Goal: Ask a question: Seek information or help from site administrators or community

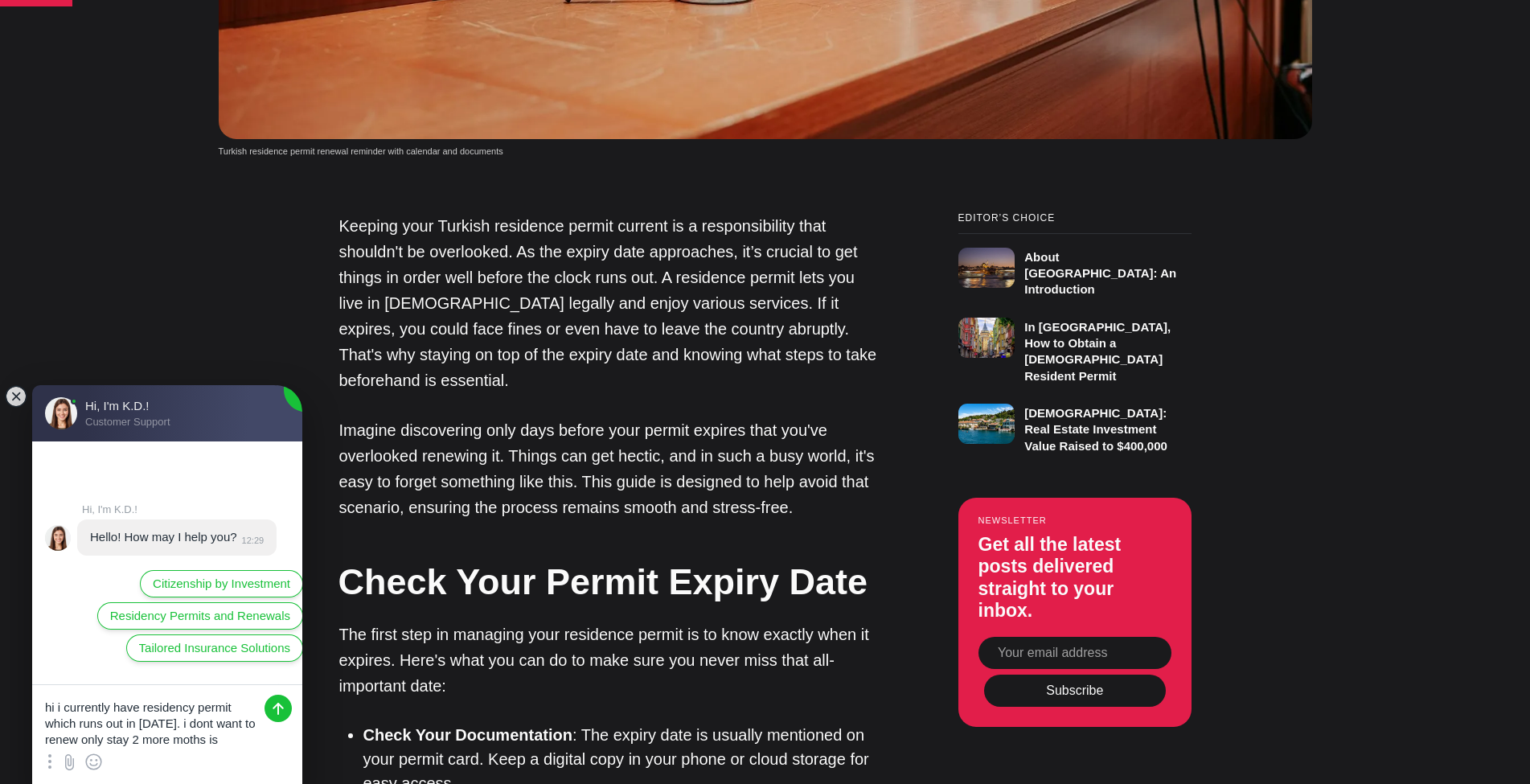
scroll to position [7, 0]
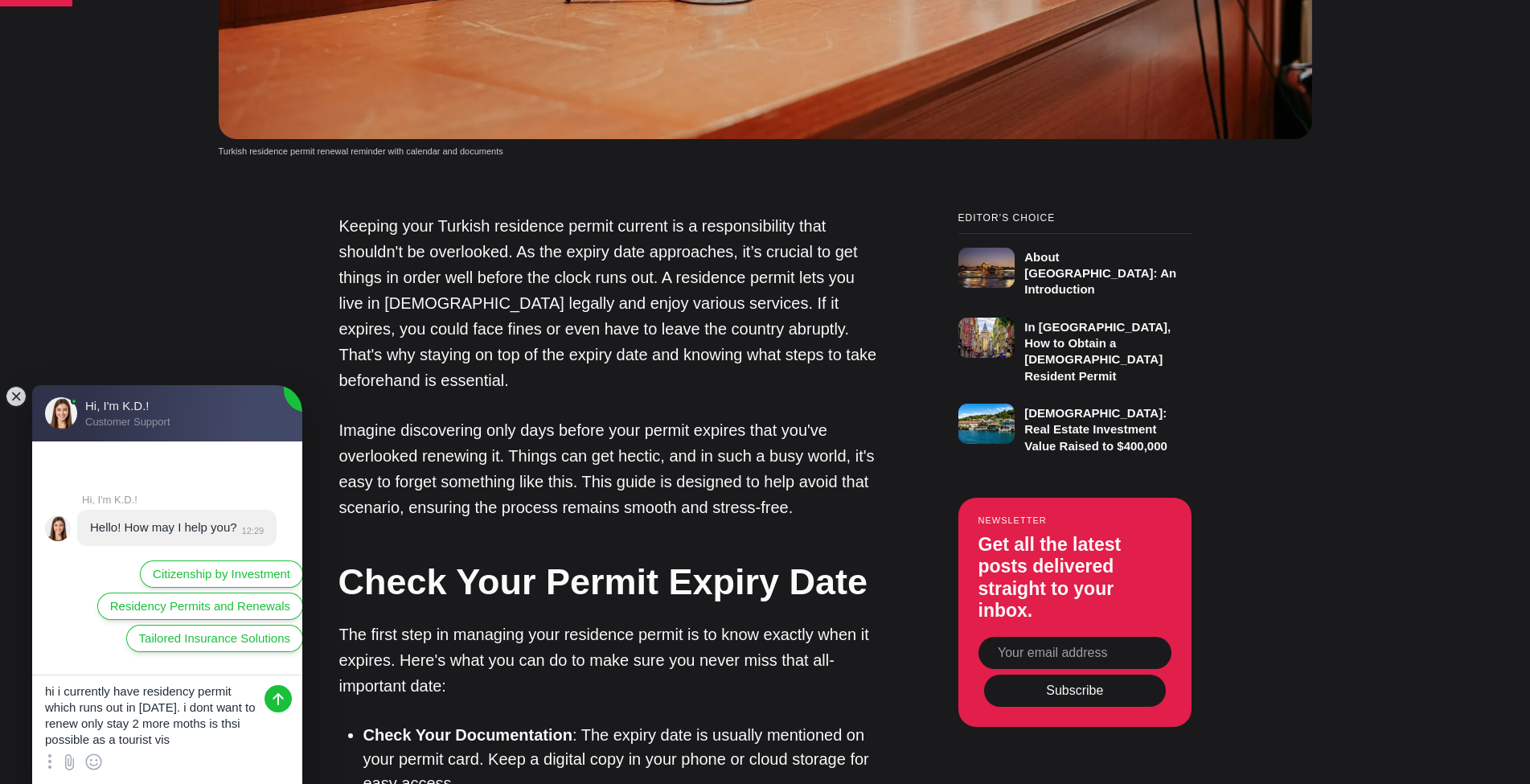
type textarea "hi i currently have residency permit which runs out in [DATE]. i dont want to r…"
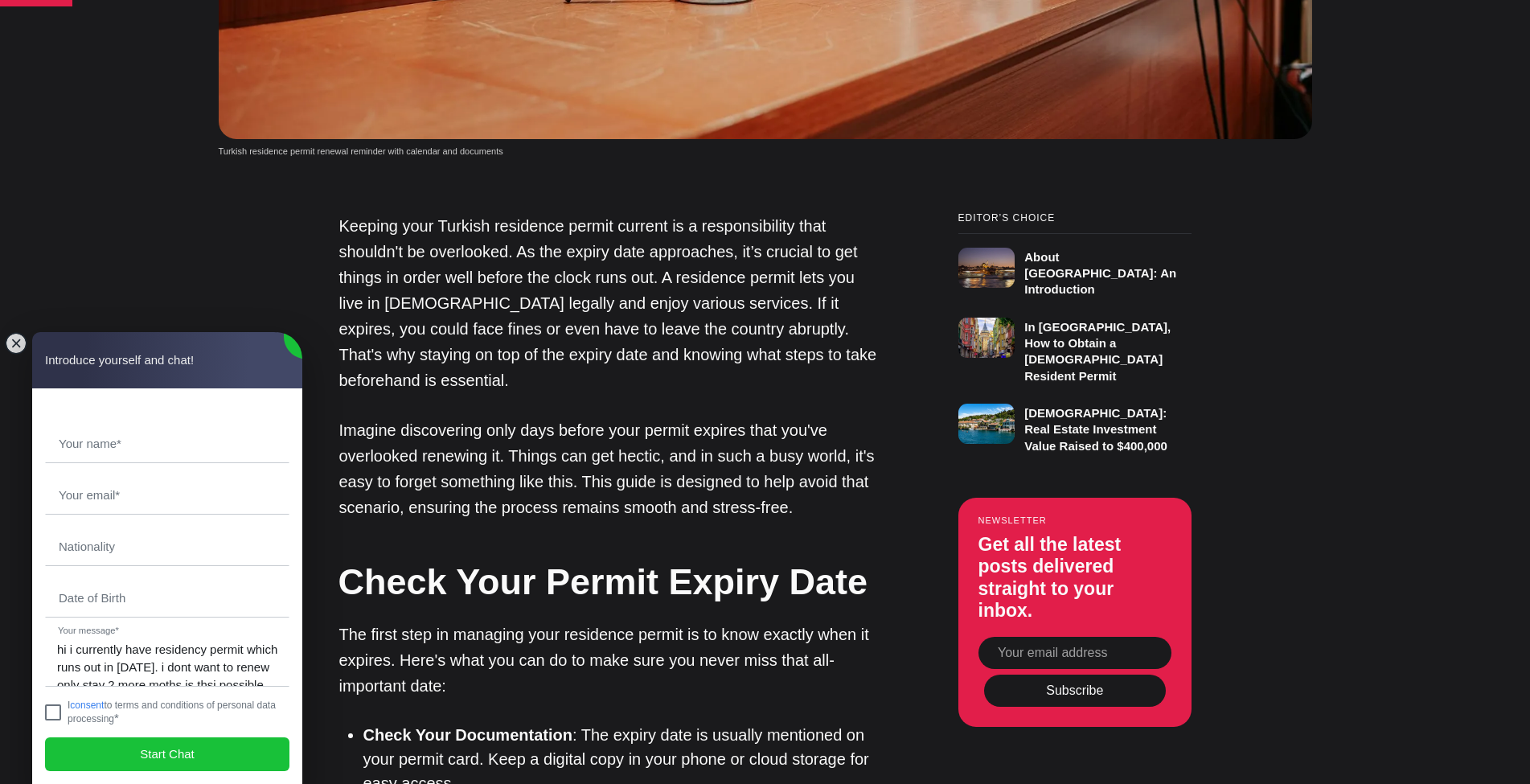
click at [49, 709] on jdiv at bounding box center [53, 712] width 16 height 16
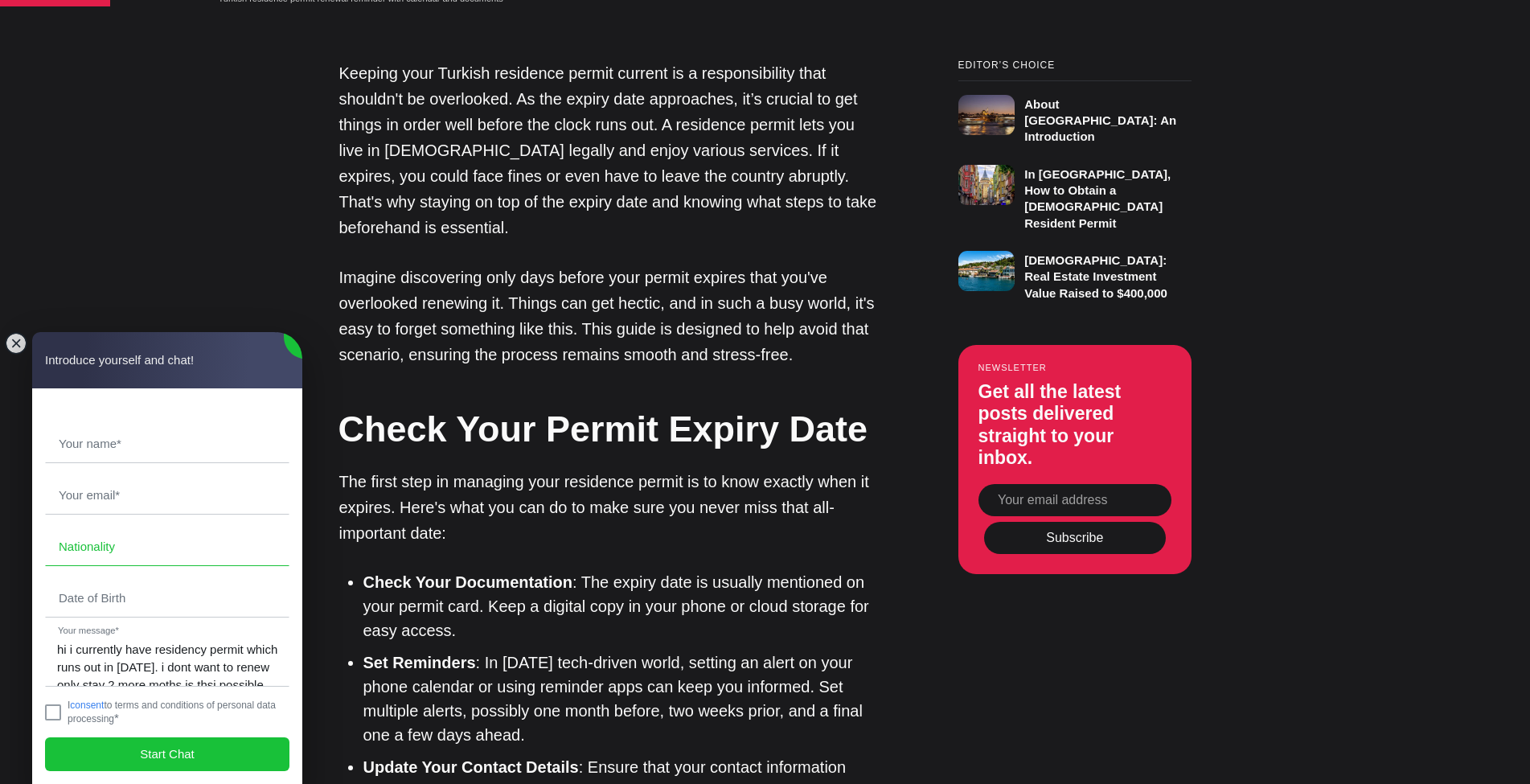
scroll to position [1207, 0]
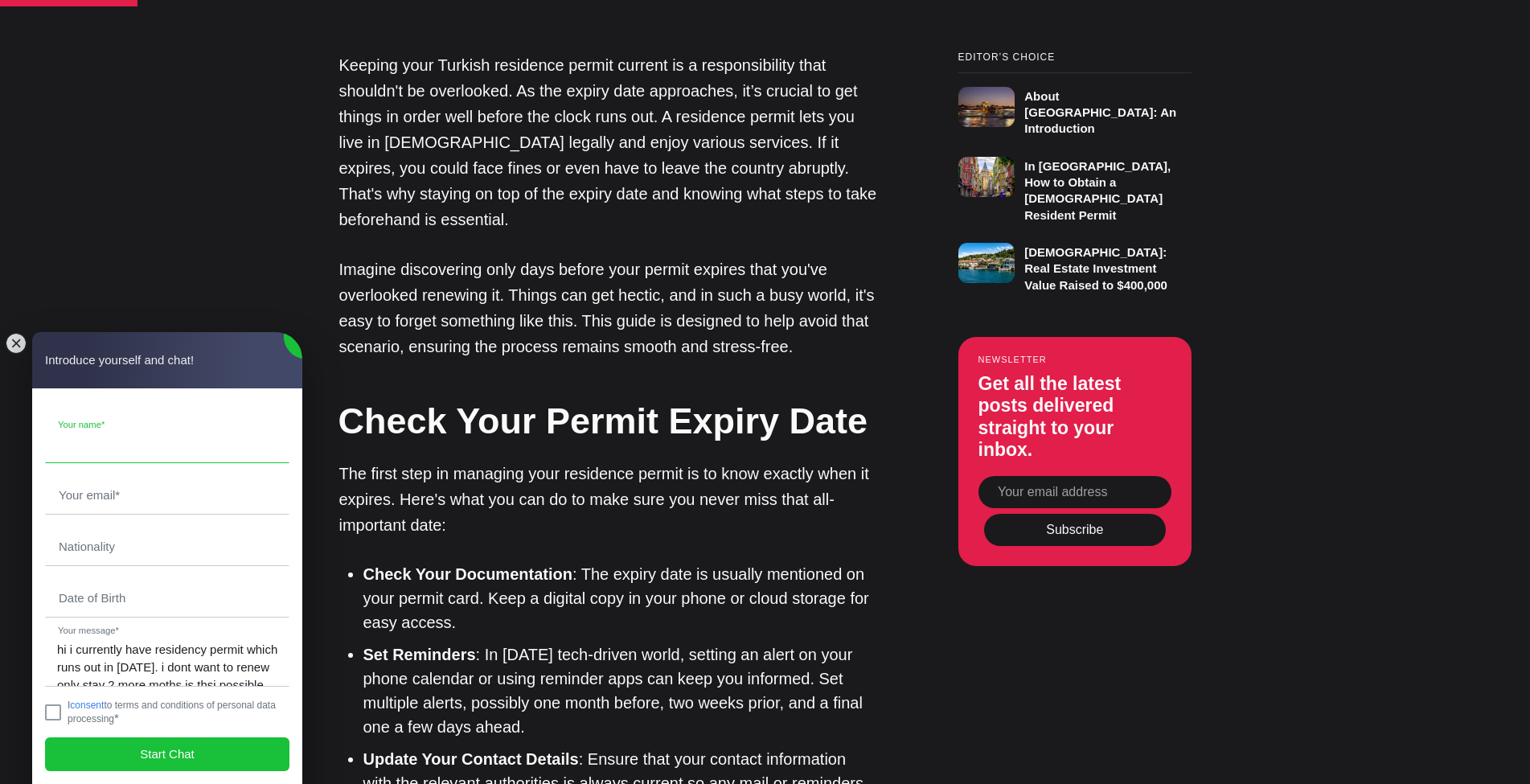
click at [84, 439] on input "text" at bounding box center [167, 444] width 243 height 37
type input "[PERSON_NAME]"
type input "[EMAIL_ADDRESS][DOMAIN_NAME]"
type input "[PERSON_NAME]"
drag, startPoint x: 206, startPoint y: 491, endPoint x: 33, endPoint y: 501, distance: 173.3
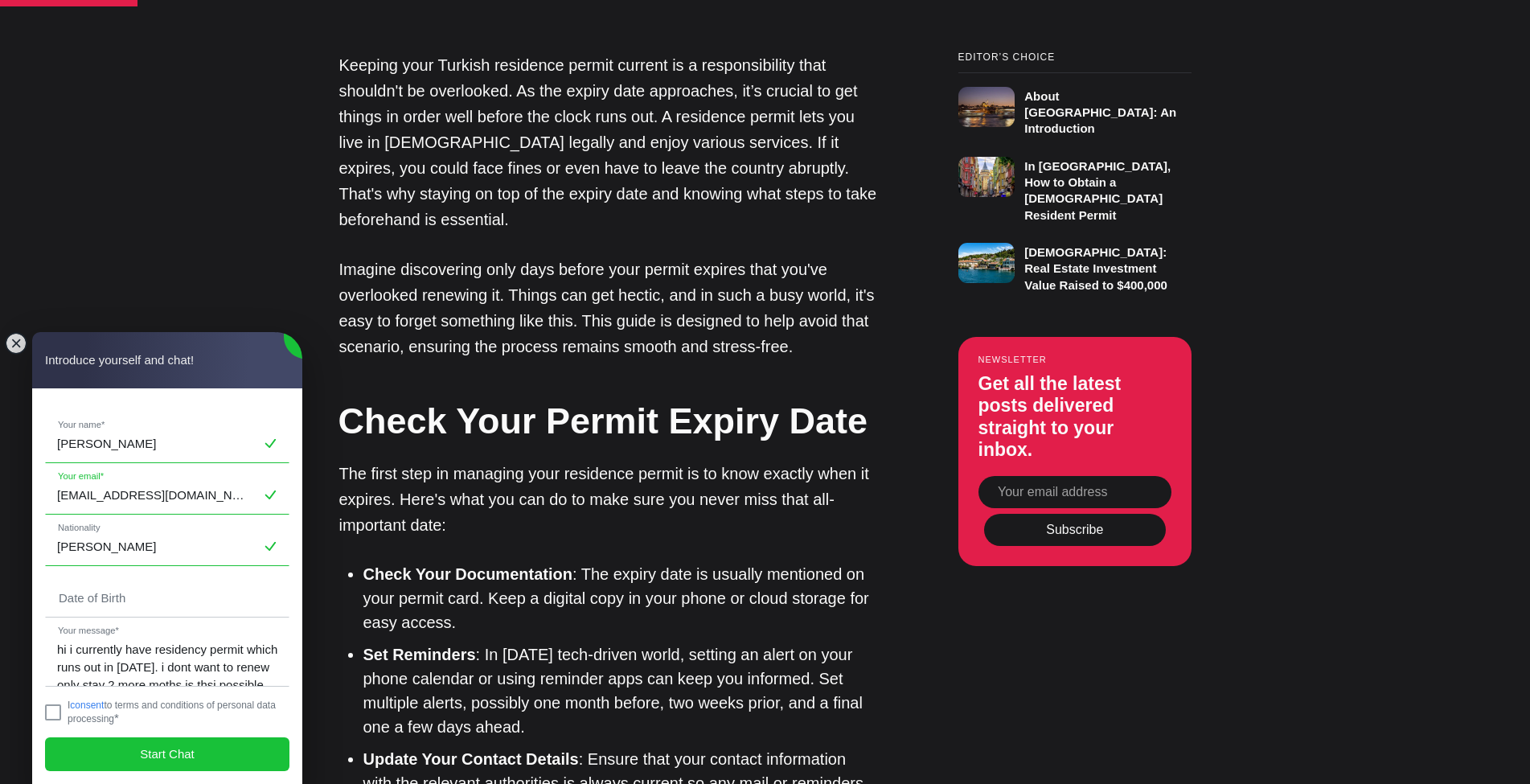
click at [33, 501] on jdiv "[PERSON_NAME] Your name* [EMAIL_ADDRESS][DOMAIN_NAME] Your email* [PERSON_NAME]…" at bounding box center [167, 586] width 270 height 396
click at [147, 598] on input "tel" at bounding box center [167, 599] width 243 height 37
drag, startPoint x: 204, startPoint y: 501, endPoint x: 0, endPoint y: 498, distance: 204.0
type input "[EMAIL_ADDRESS][DOMAIN_NAME]"
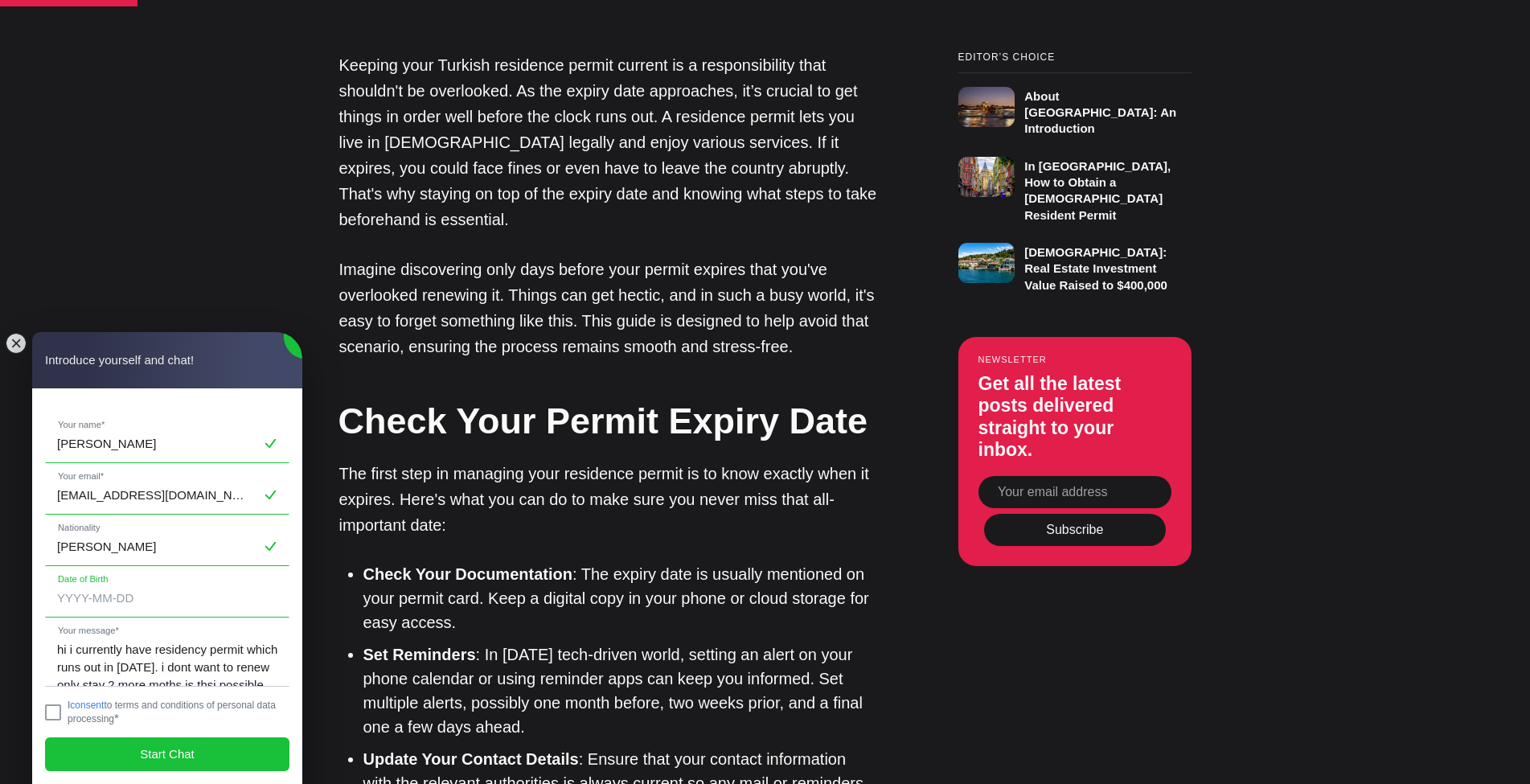
click at [95, 598] on input "tel" at bounding box center [167, 599] width 243 height 37
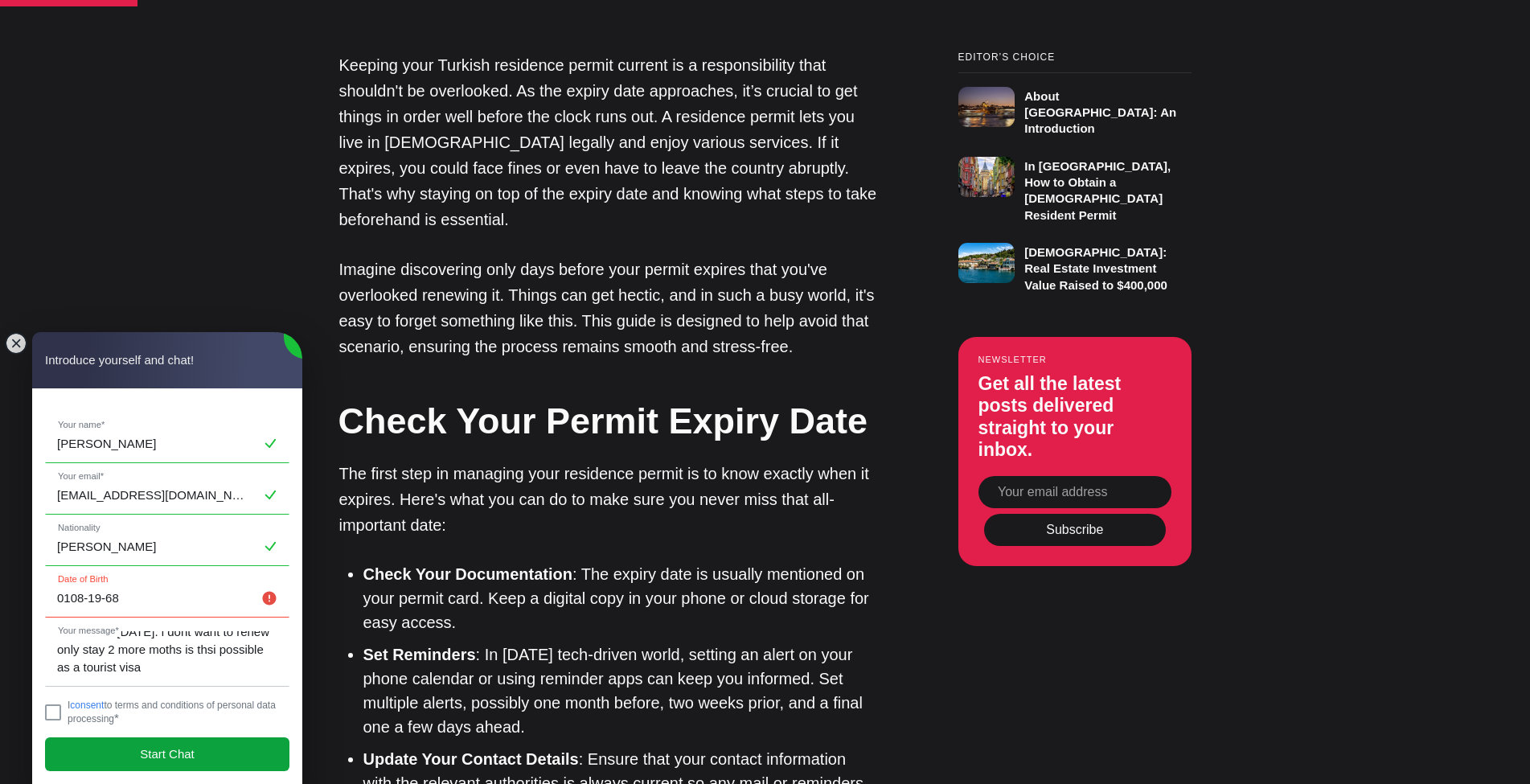
click at [120, 756] on jdiv "Start Chat" at bounding box center [167, 754] width 244 height 33
click at [69, 593] on input "0108-19-68" at bounding box center [167, 599] width 243 height 37
click at [104, 605] on input "0108-19-68" at bounding box center [167, 599] width 243 height 37
click at [72, 602] on input "0108-1968" at bounding box center [167, 599] width 243 height 37
click at [87, 593] on input "0108-1968" at bounding box center [167, 599] width 243 height 37
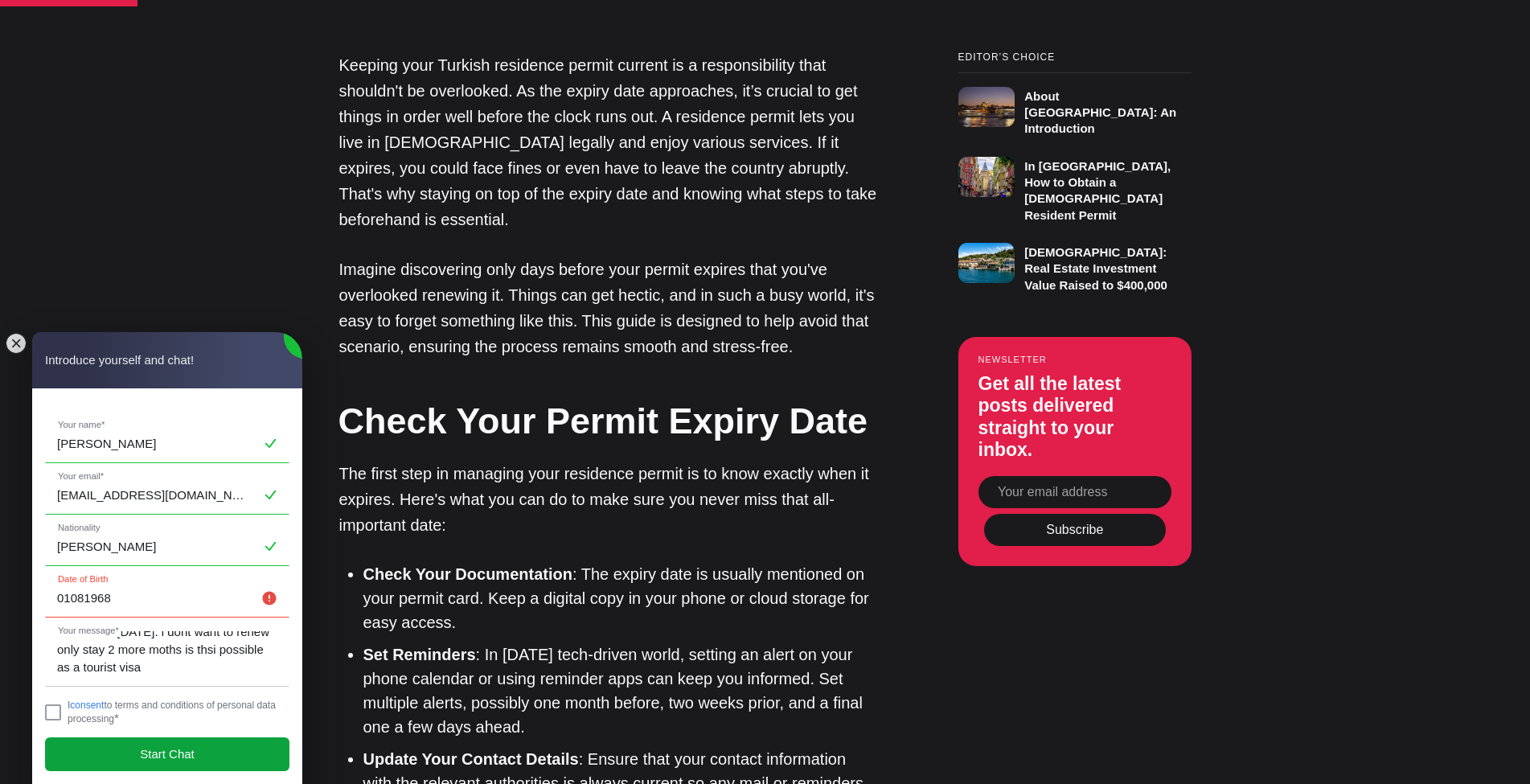
click at [151, 759] on span "Start Chat" at bounding box center [167, 754] width 55 height 18
click at [63, 594] on input "01081968" at bounding box center [167, 599] width 243 height 37
click at [68, 600] on input "1081968" at bounding box center [167, 599] width 243 height 37
click at [148, 751] on span "Start Chat" at bounding box center [167, 754] width 55 height 18
click at [273, 594] on jdiv at bounding box center [270, 599] width 20 height 20
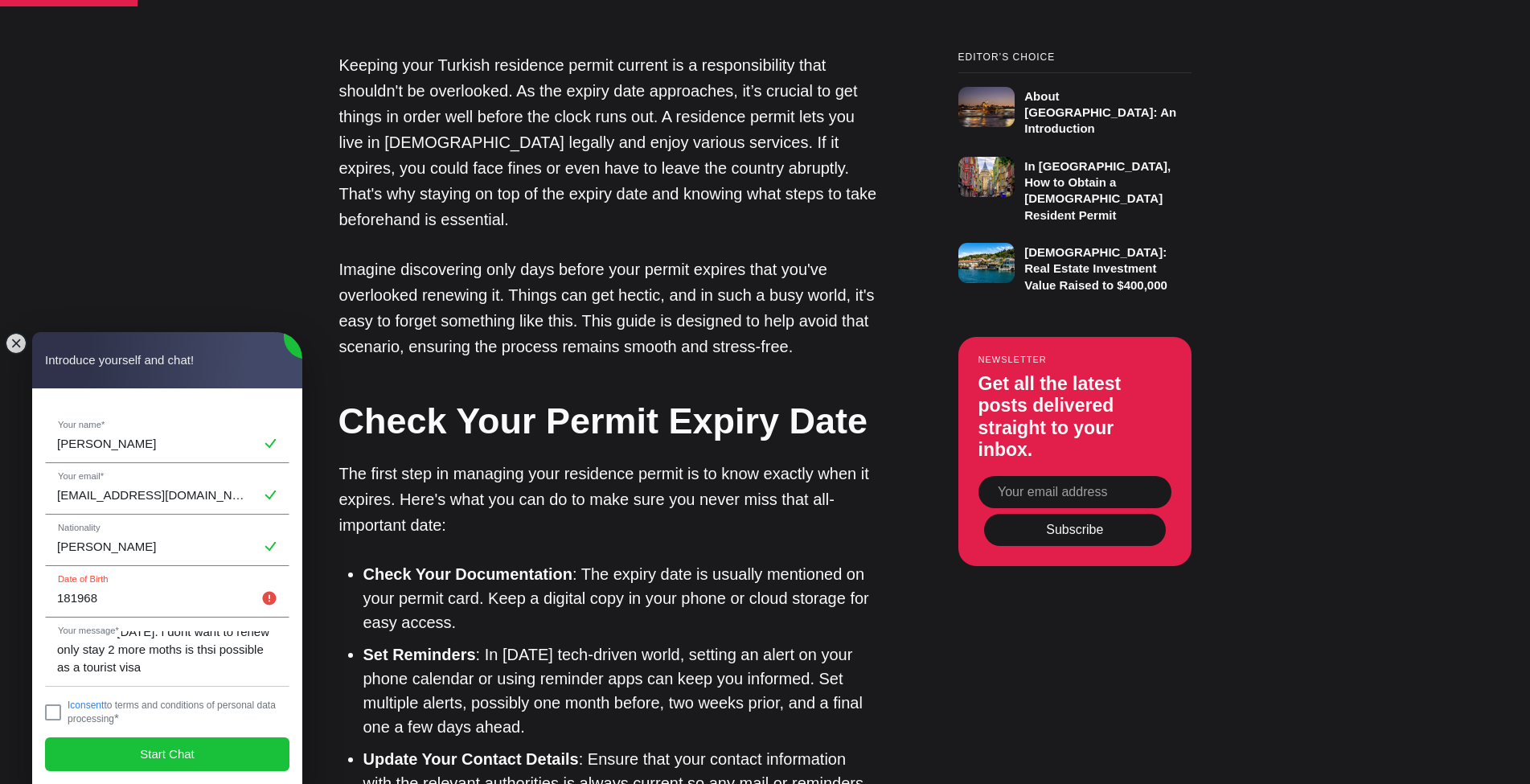
click at [208, 593] on input "181968" at bounding box center [167, 599] width 243 height 37
drag, startPoint x: 186, startPoint y: 600, endPoint x: 24, endPoint y: 598, distance: 162.0
type input "0108-68"
click at [221, 751] on jdiv "Start Chat" at bounding box center [167, 754] width 244 height 33
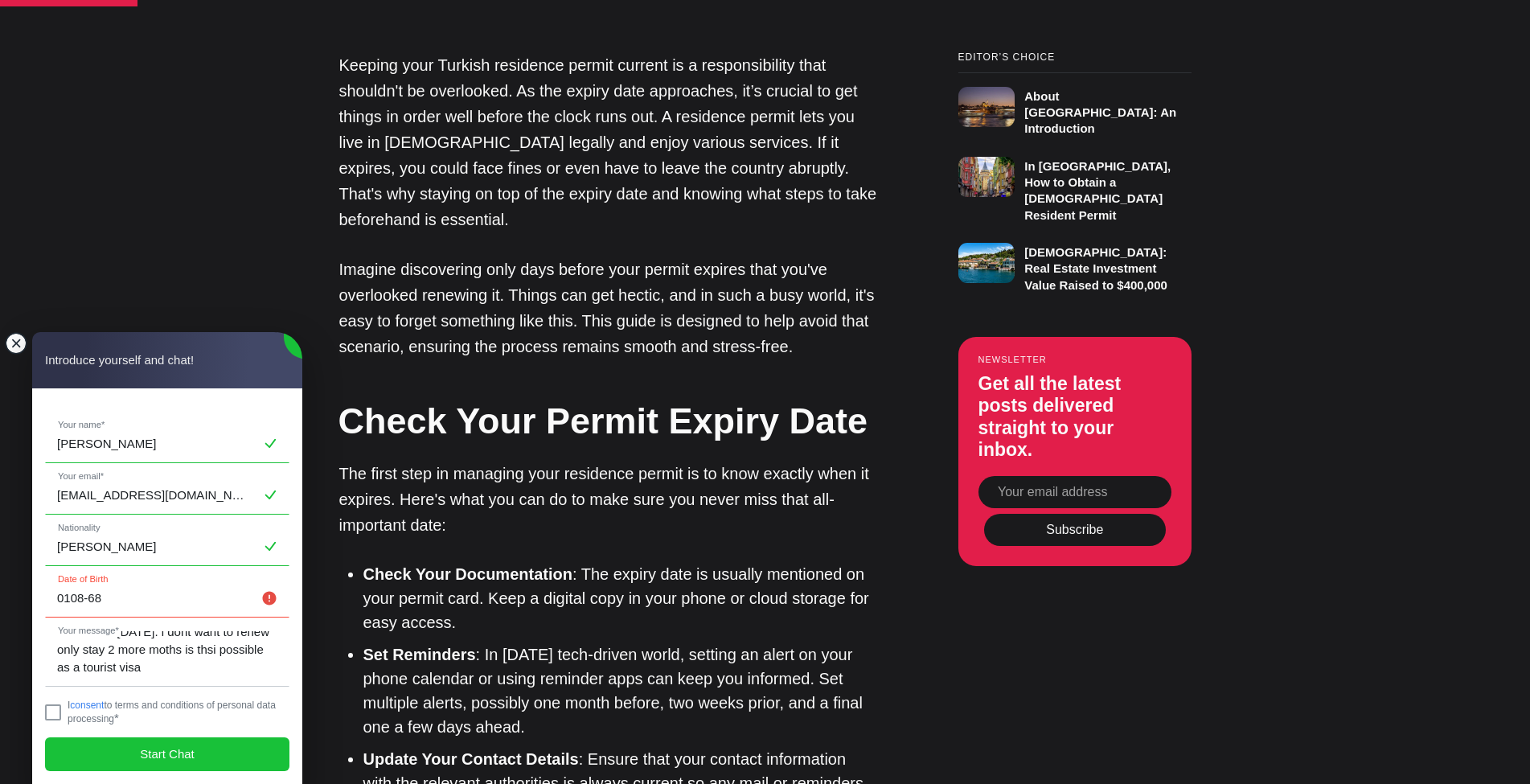
click at [12, 340] on jdiv at bounding box center [16, 343] width 23 height 23
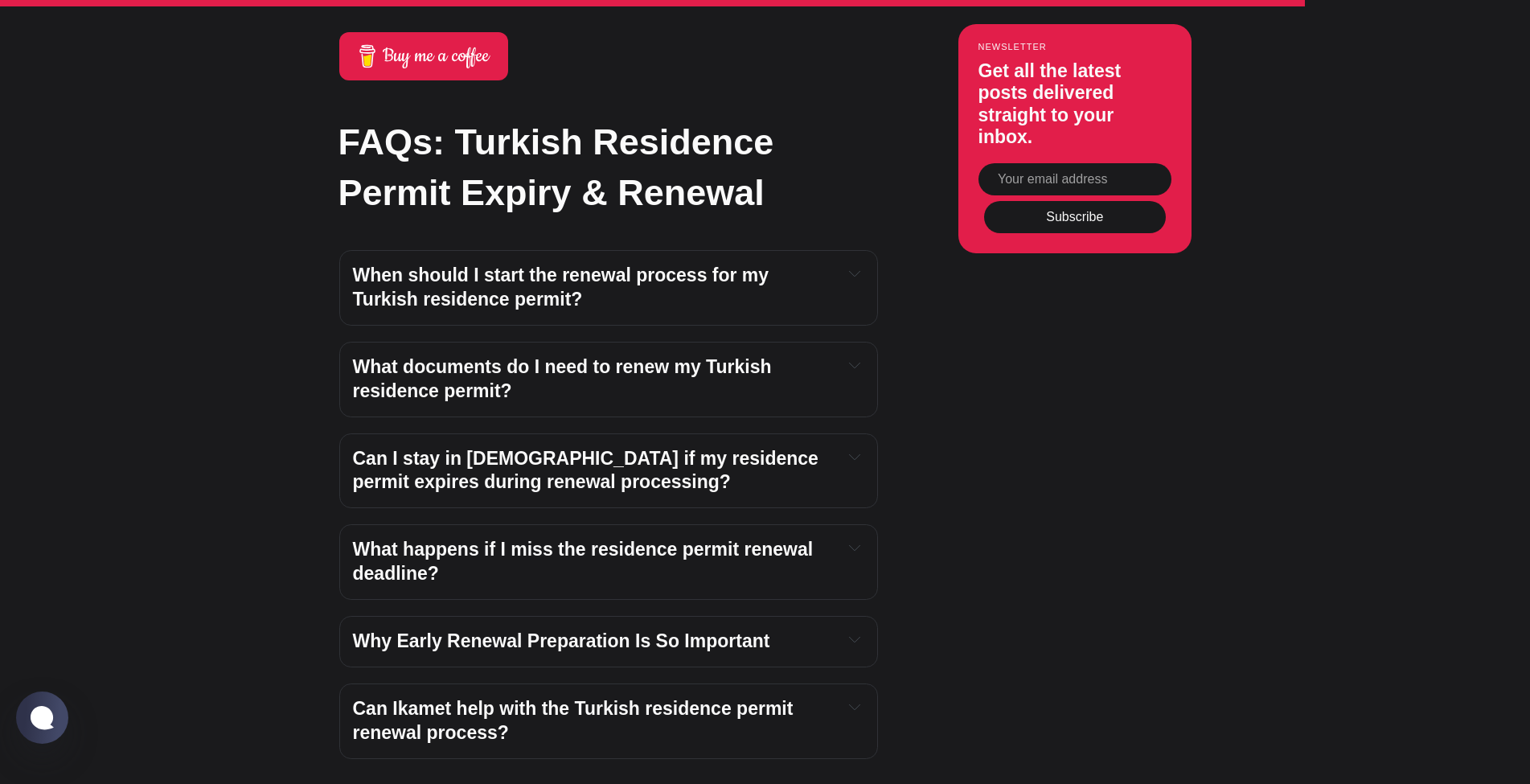
scroll to position [4262, 0]
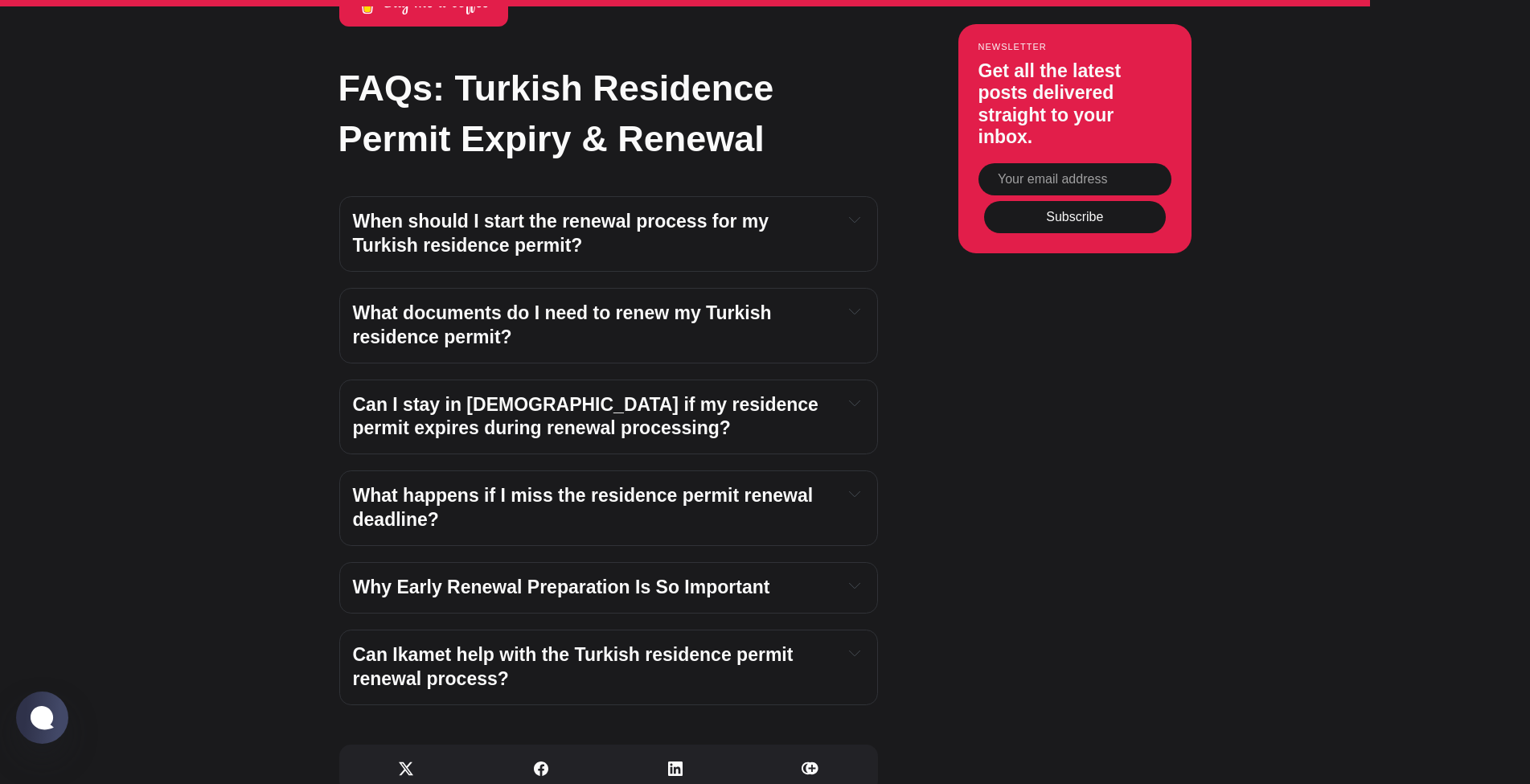
click at [860, 393] on button "Expand toggle to read content" at bounding box center [855, 403] width 18 height 20
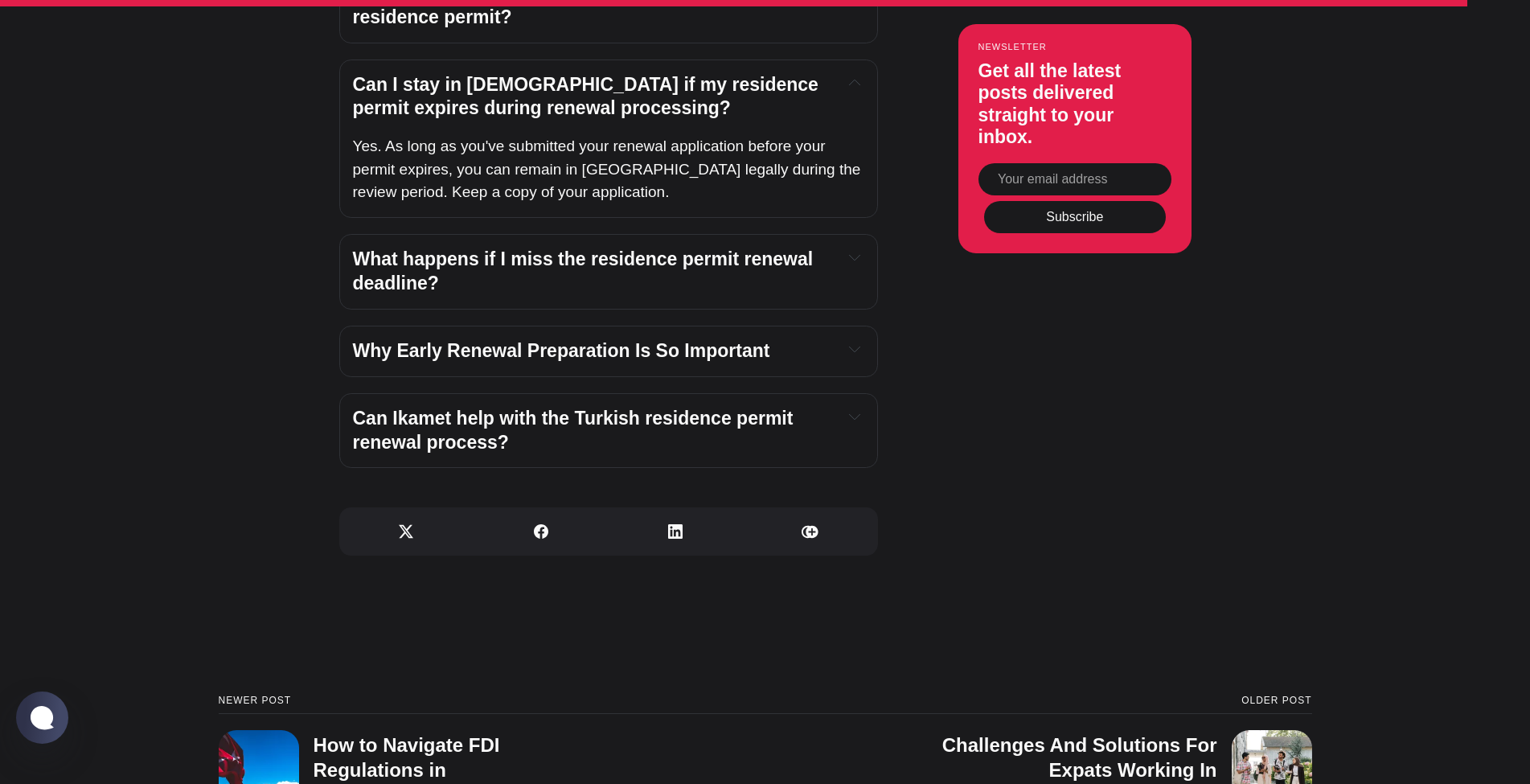
scroll to position [4583, 0]
